Goal: Consume media (video, audio)

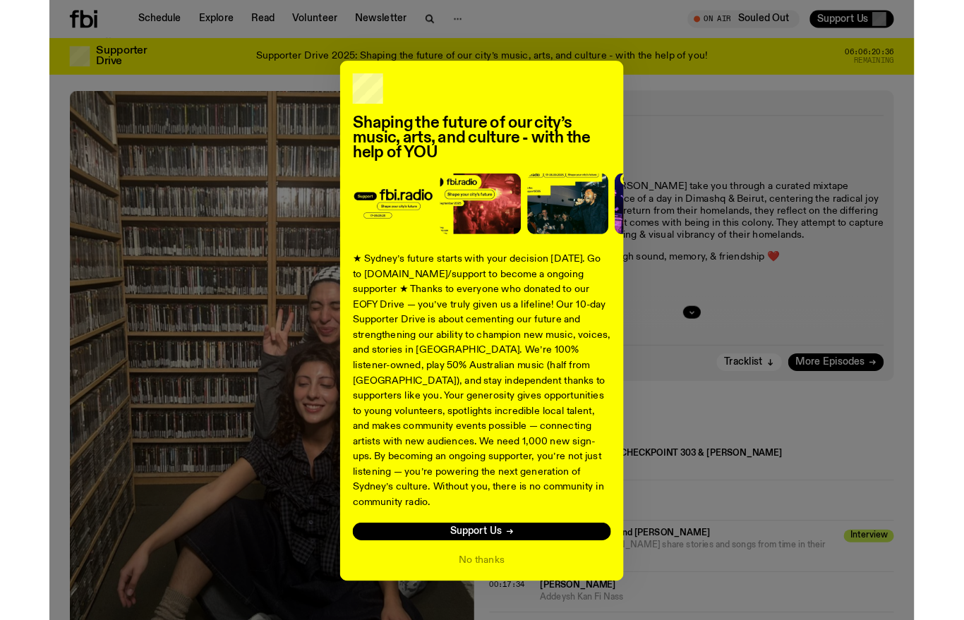
scroll to position [297, 0]
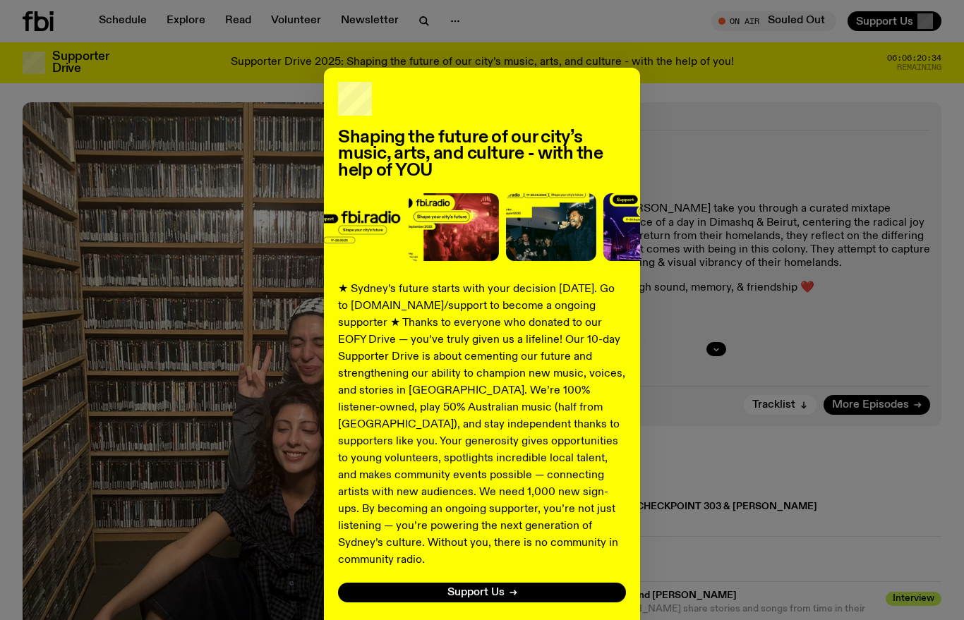
click at [495, 595] on div "Shaping the future of our city’s music, arts, and culture - with the help of YO…" at bounding box center [482, 358] width 316 height 580
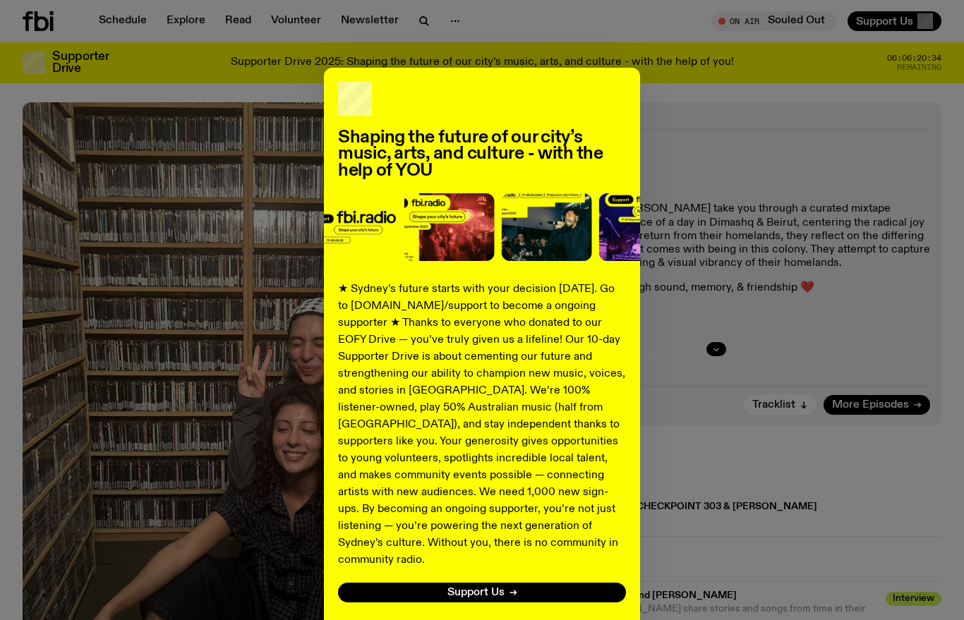
click at [484, 617] on button "No thanks" at bounding box center [481, 625] width 51 height 17
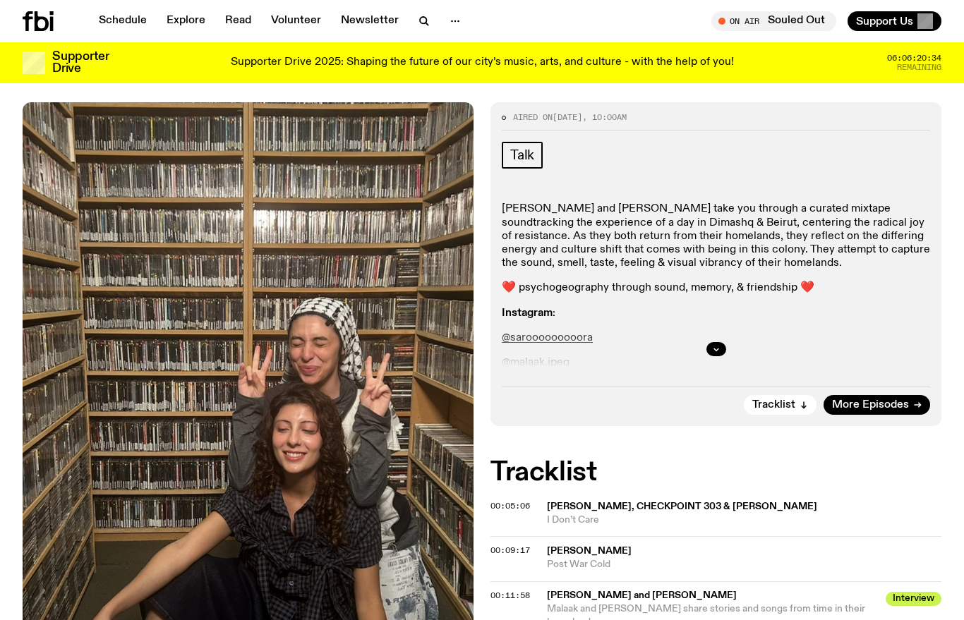
scroll to position [583, 0]
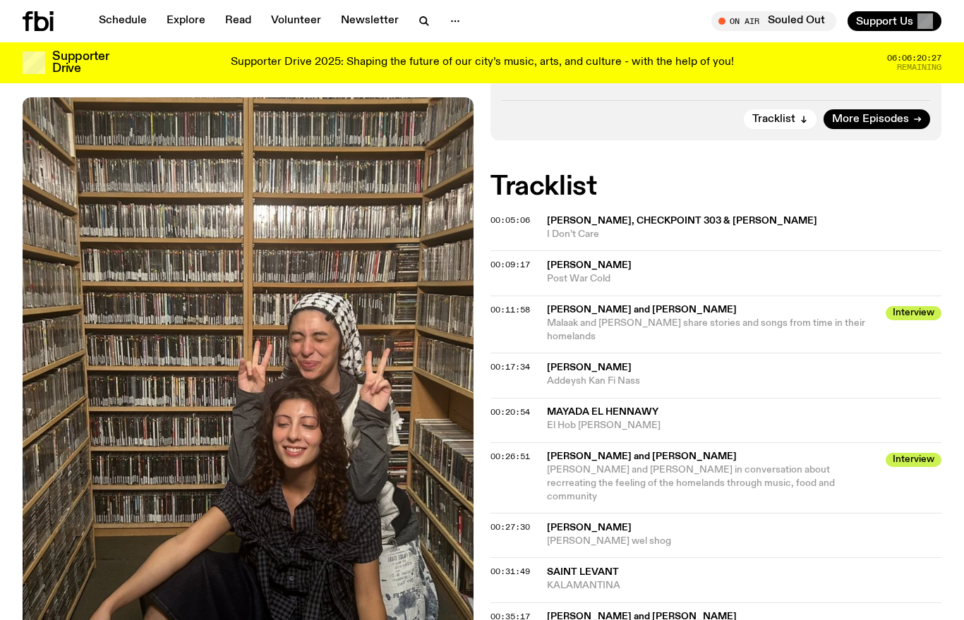
click at [674, 303] on span "[PERSON_NAME] and [PERSON_NAME]" at bounding box center [712, 309] width 330 height 13
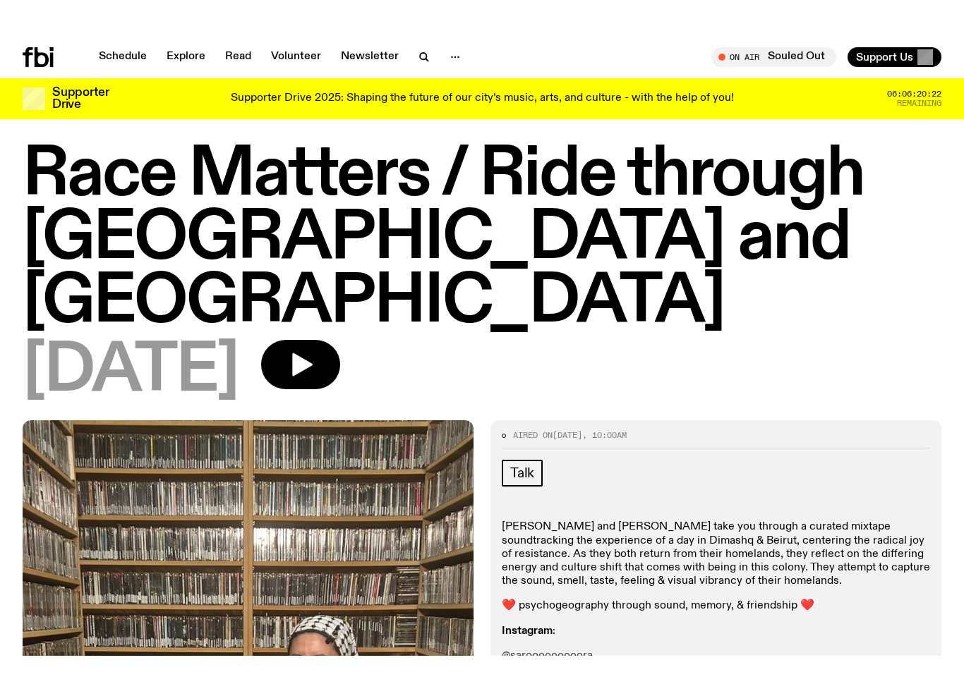
scroll to position [16, 0]
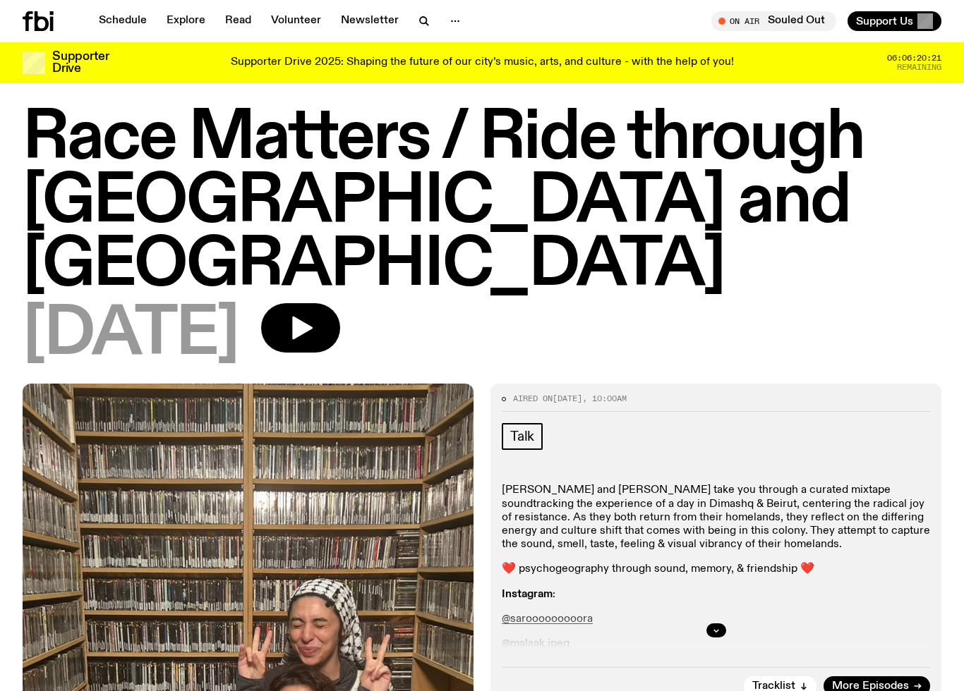
click at [315, 314] on icon "button" at bounding box center [300, 328] width 28 height 28
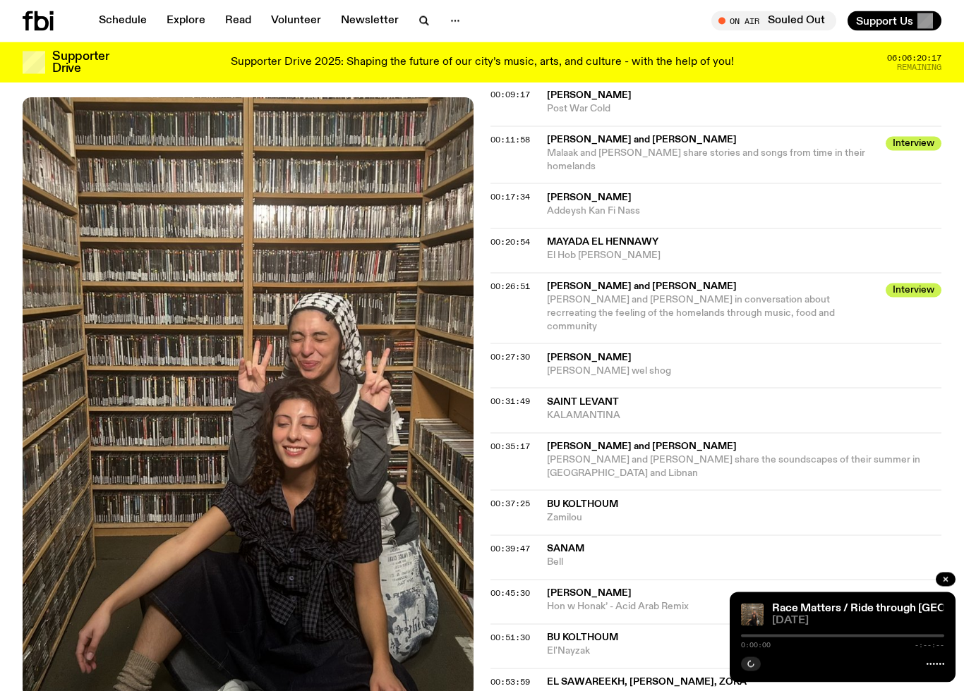
scroll to position [753, 0]
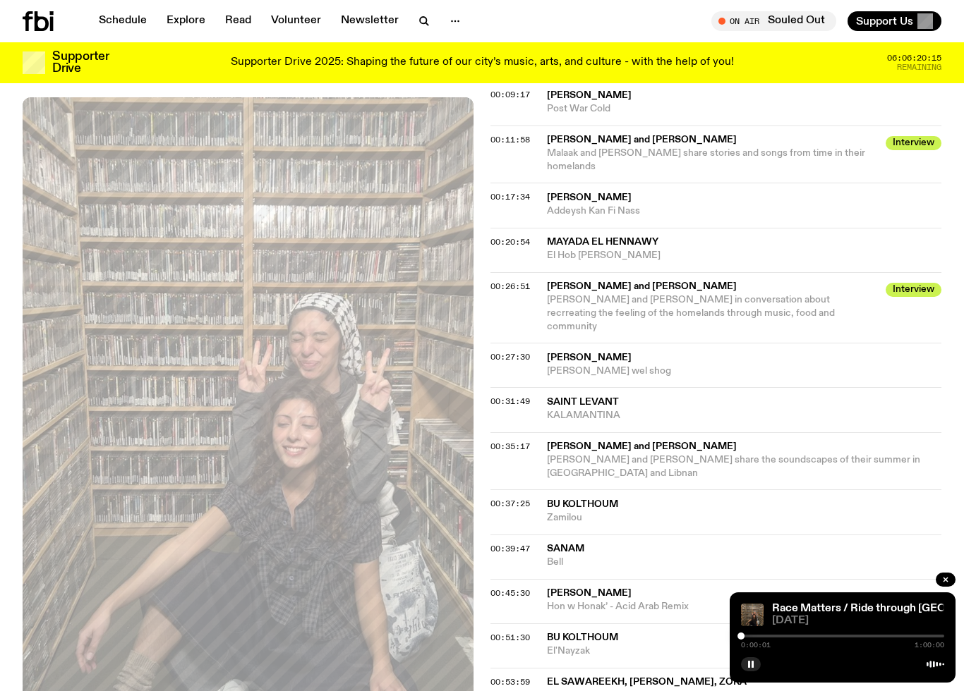
click at [942, 579] on icon "button" at bounding box center [945, 580] width 8 height 8
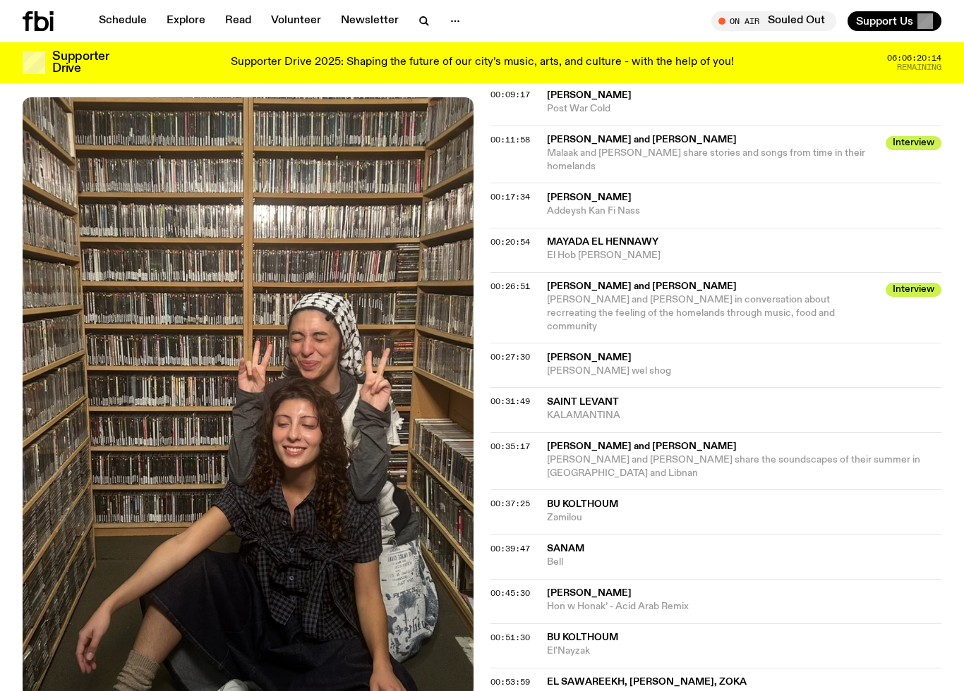
click at [719, 295] on span "[PERSON_NAME] and [PERSON_NAME] in conversation about recrreating the feeling o…" at bounding box center [691, 313] width 288 height 37
click at [783, 295] on span "[PERSON_NAME] and [PERSON_NAME] in conversation about recrreating the feeling o…" at bounding box center [691, 313] width 288 height 37
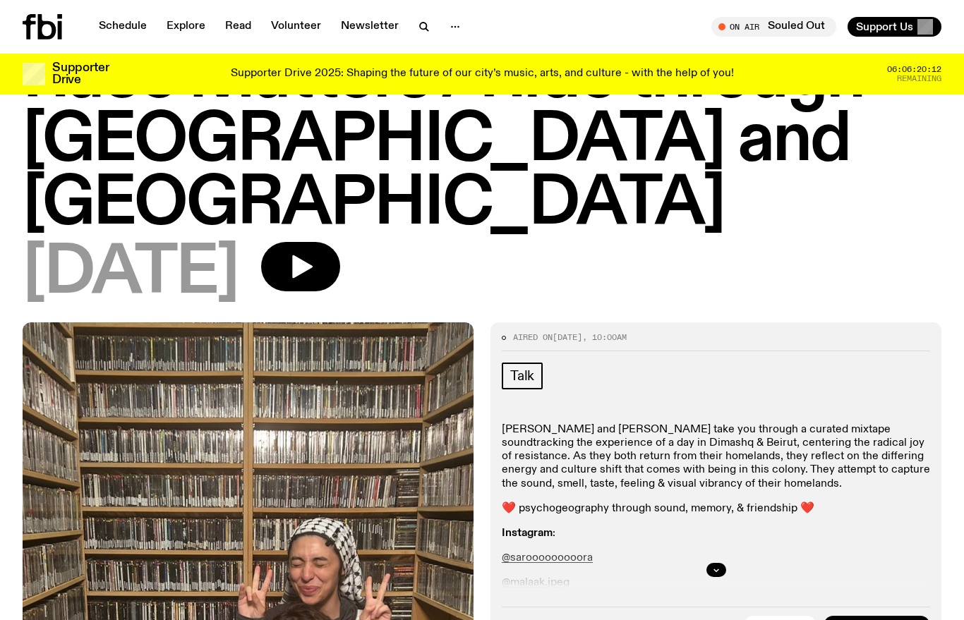
scroll to position [0, 0]
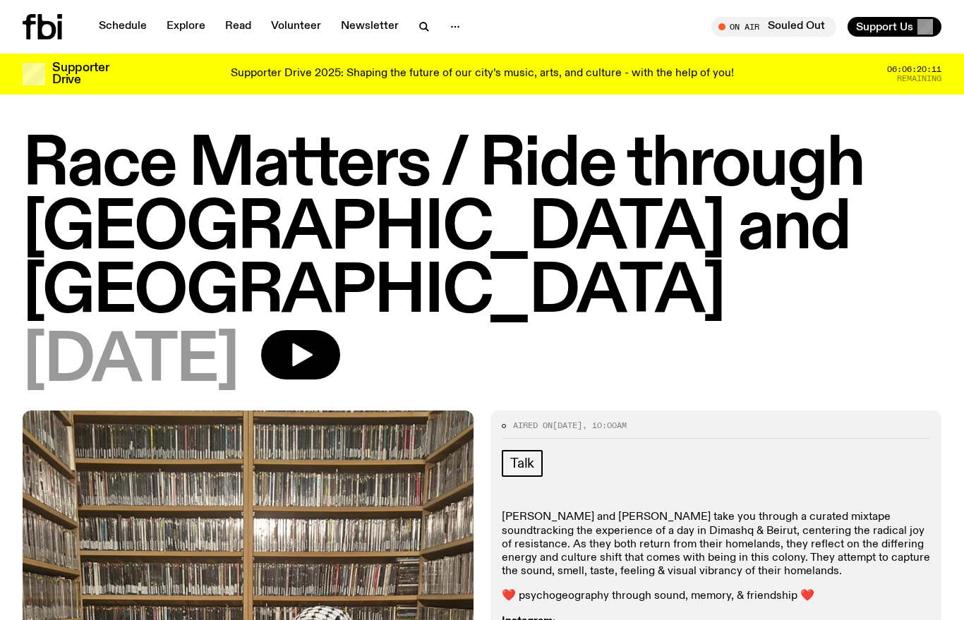
click at [315, 341] on icon "button" at bounding box center [300, 355] width 28 height 28
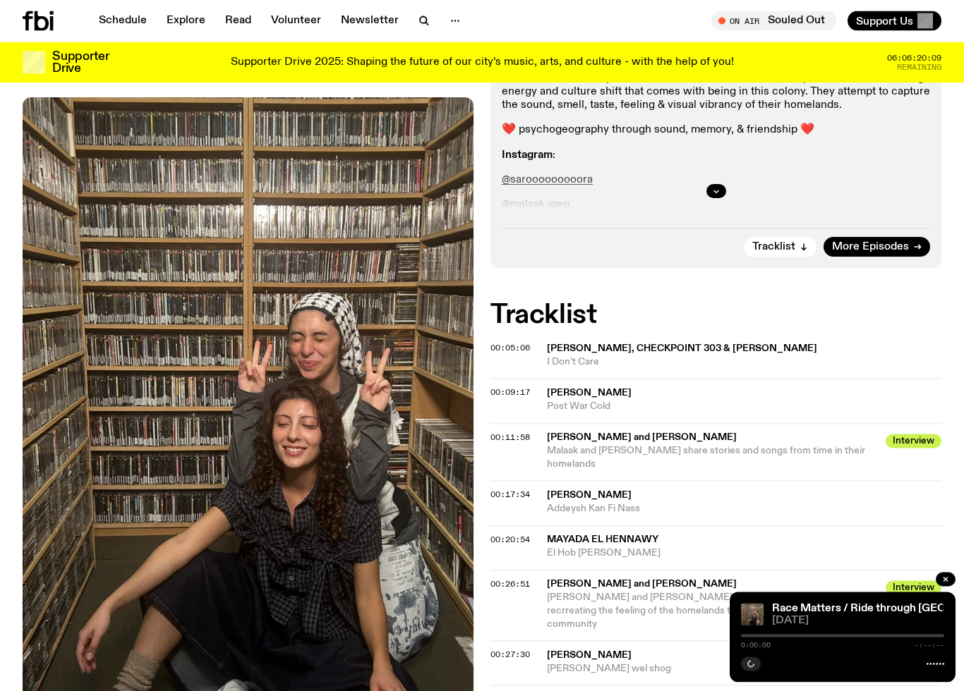
click at [608, 447] on span "Malaak and [PERSON_NAME] share stories and songs from time in their homelands" at bounding box center [706, 458] width 318 height 23
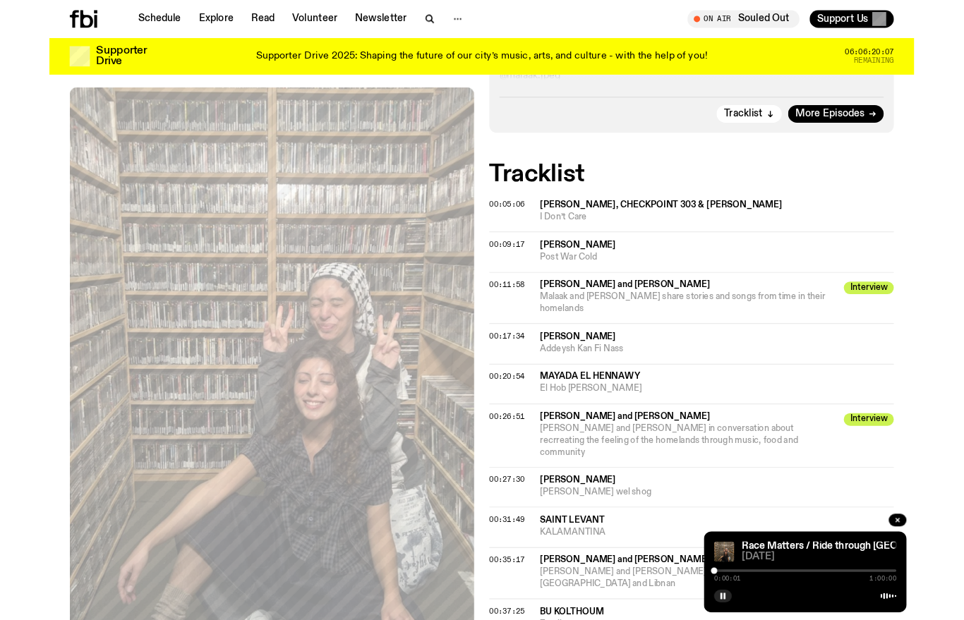
scroll to position [574, 0]
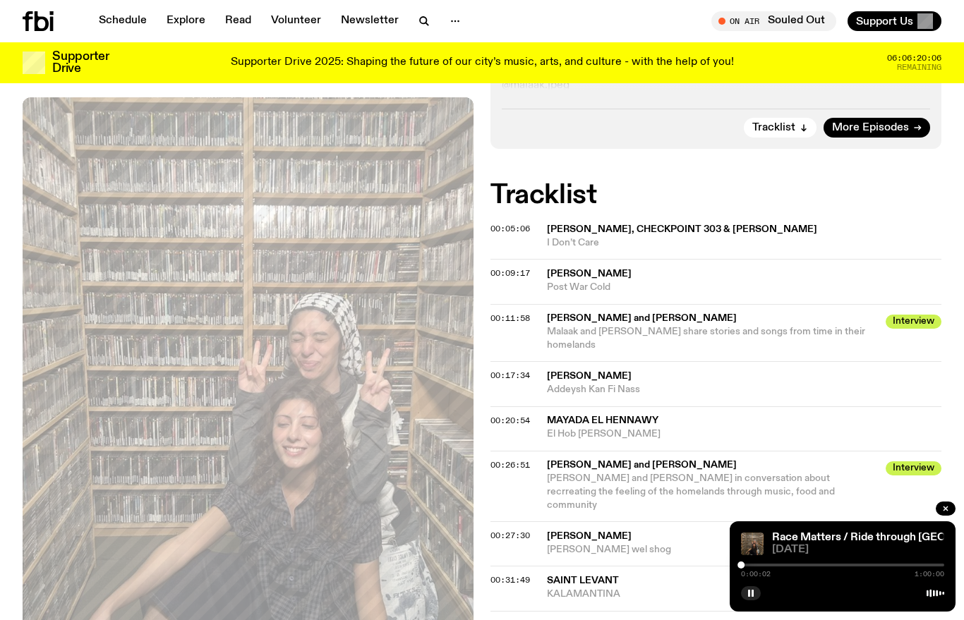
click at [815, 541] on link "Race Matters / Ride through [GEOGRAPHIC_DATA] and [GEOGRAPHIC_DATA]" at bounding box center [975, 537] width 406 height 11
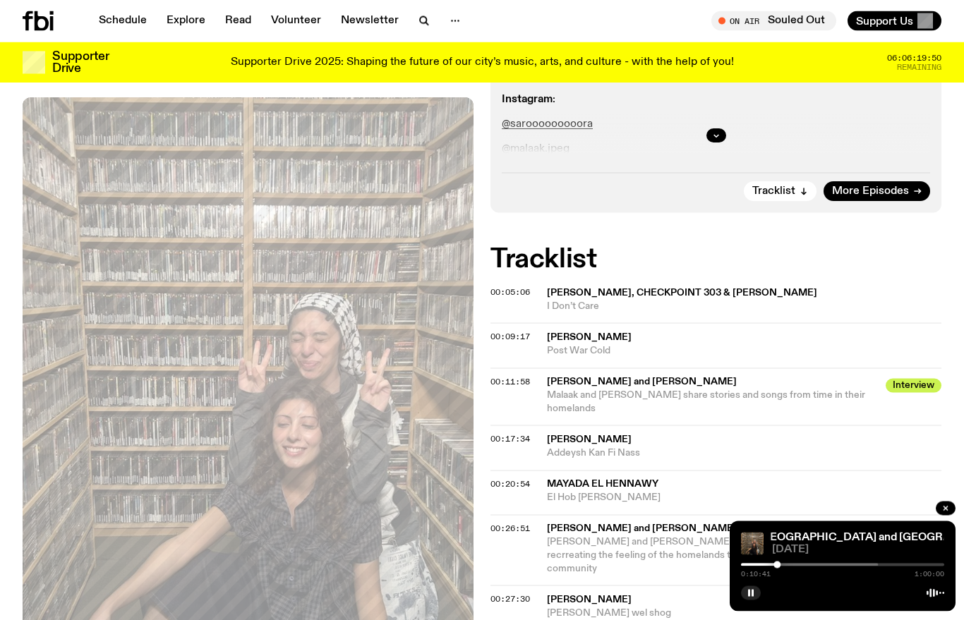
scroll to position [506, 0]
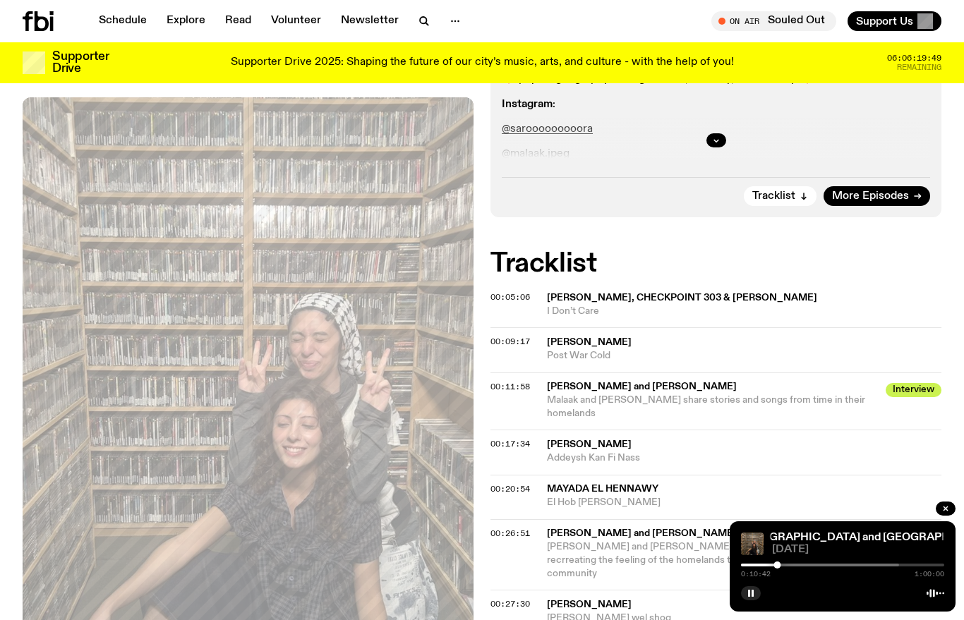
click at [770, 566] on div at bounding box center [675, 565] width 203 height 3
click at [781, 565] on div at bounding box center [804, 565] width 203 height 3
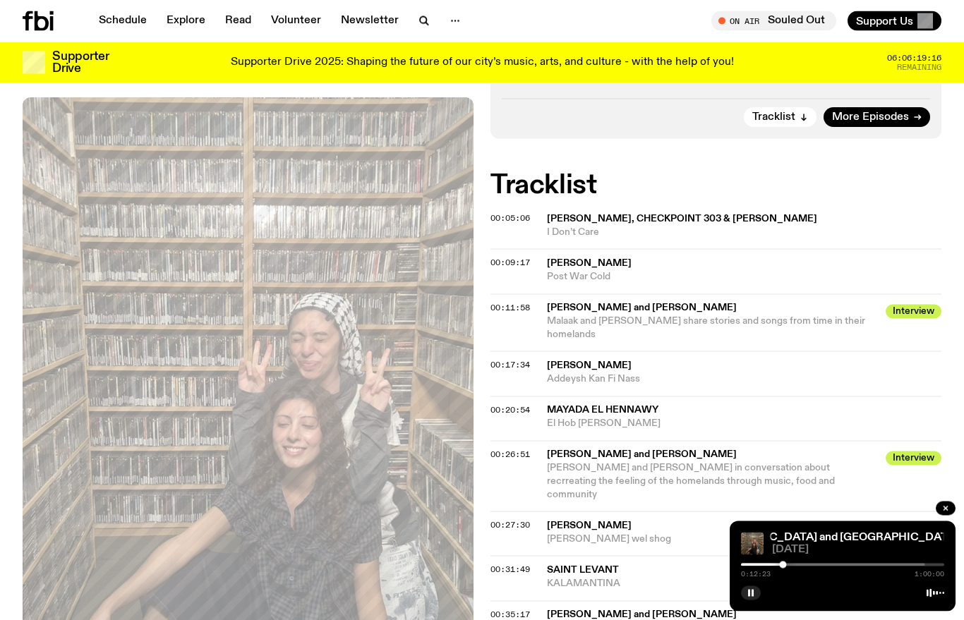
scroll to position [523, 0]
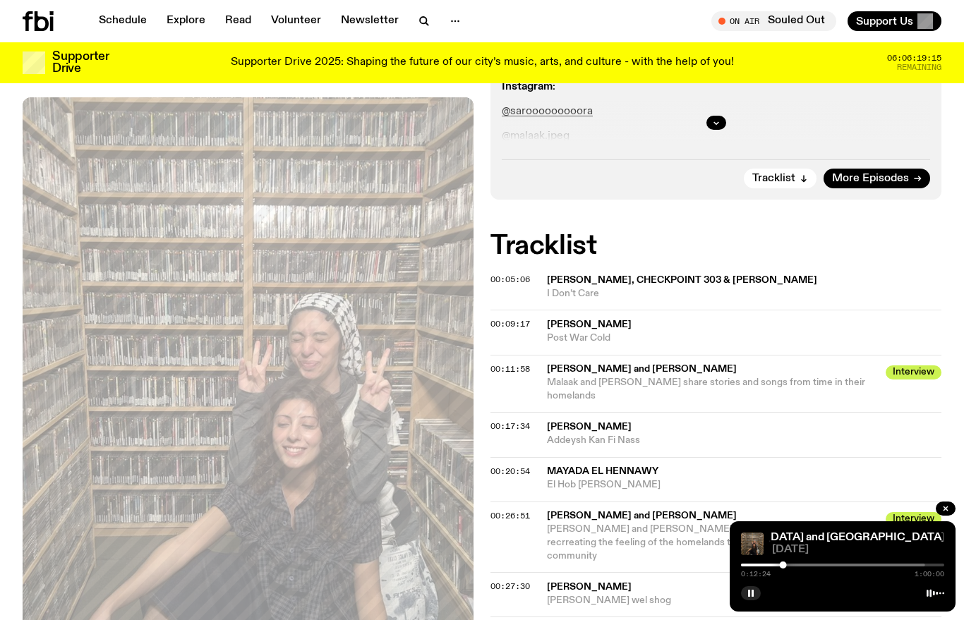
click at [750, 599] on button "button" at bounding box center [751, 593] width 20 height 14
